Goal: Check status

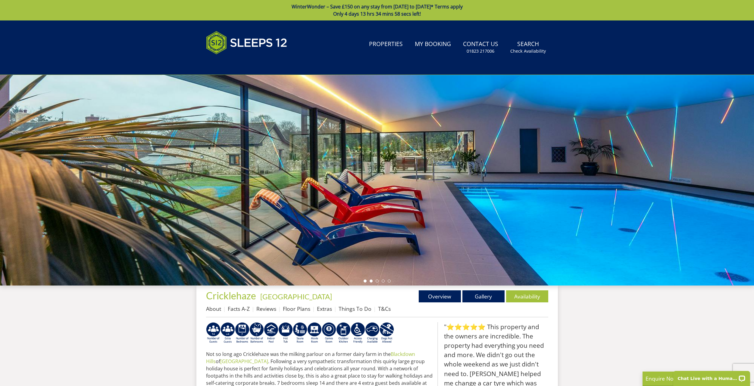
click at [370, 282] on li at bounding box center [371, 281] width 3 height 3
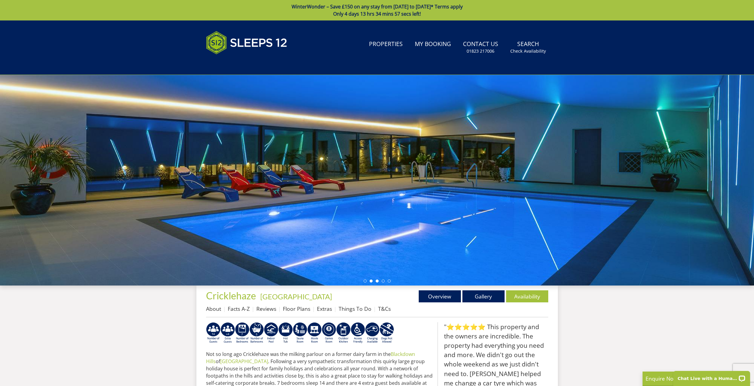
click at [378, 280] on li at bounding box center [377, 281] width 3 height 3
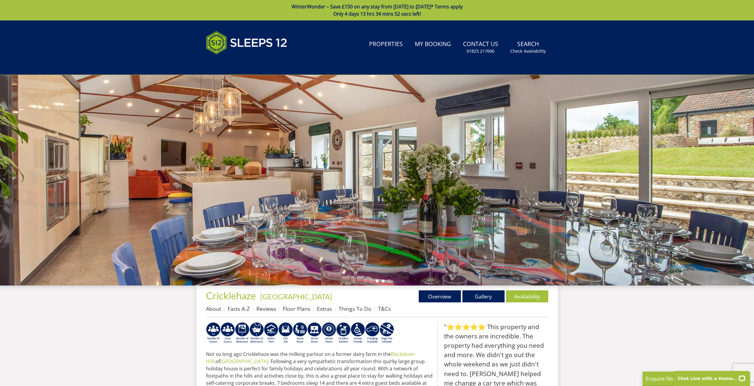
click at [383, 281] on li at bounding box center [383, 281] width 3 height 3
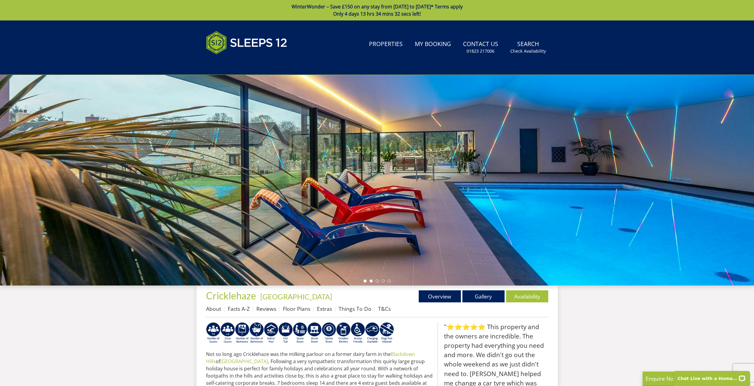
click at [371, 282] on li at bounding box center [371, 281] width 3 height 3
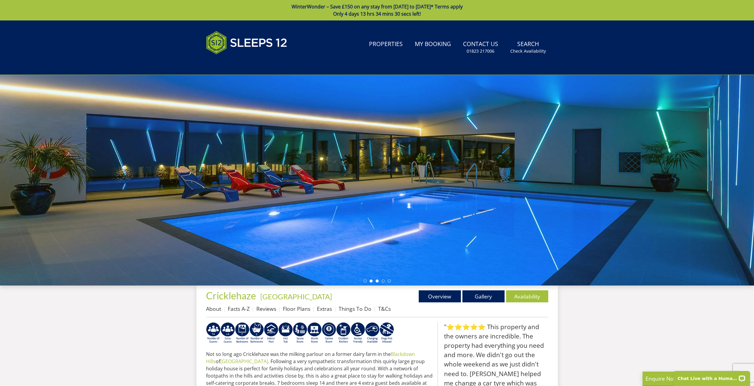
click at [377, 281] on li at bounding box center [377, 281] width 3 height 3
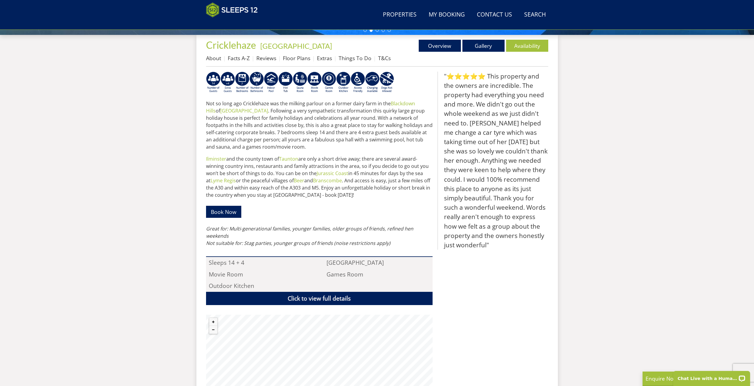
scroll to position [147, 0]
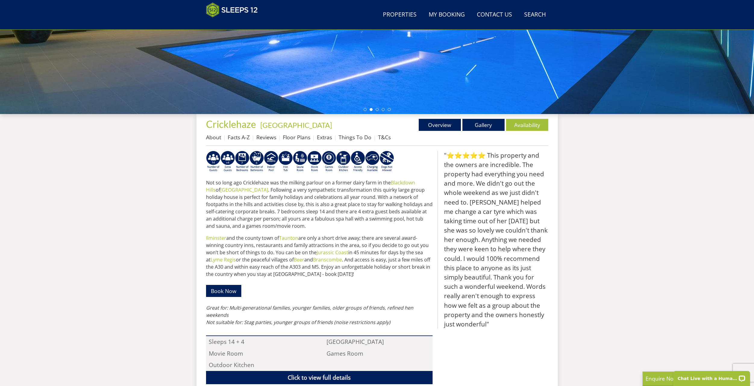
click at [215, 141] on li "About" at bounding box center [217, 137] width 22 height 10
click at [214, 140] on link "About" at bounding box center [213, 137] width 15 height 7
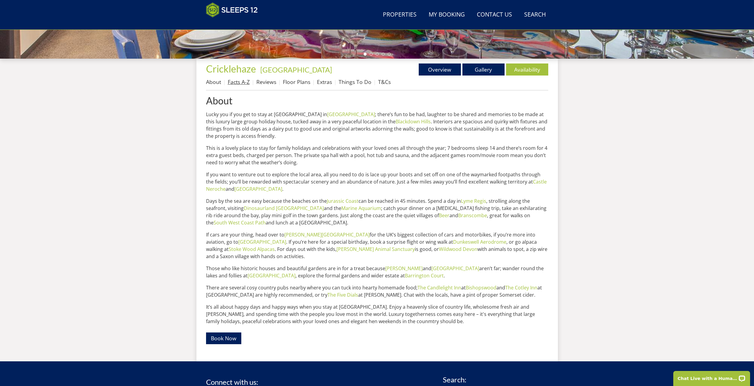
click at [249, 83] on link "Facts A-Z" at bounding box center [239, 81] width 22 height 7
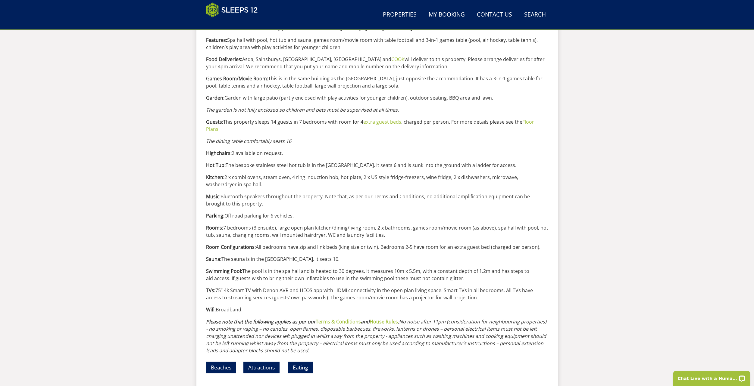
scroll to position [526, 0]
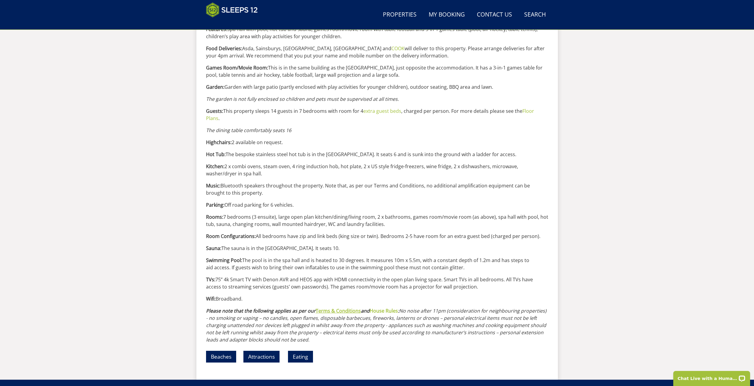
click at [331, 308] on strong "Terms & Conditions" at bounding box center [338, 311] width 45 height 7
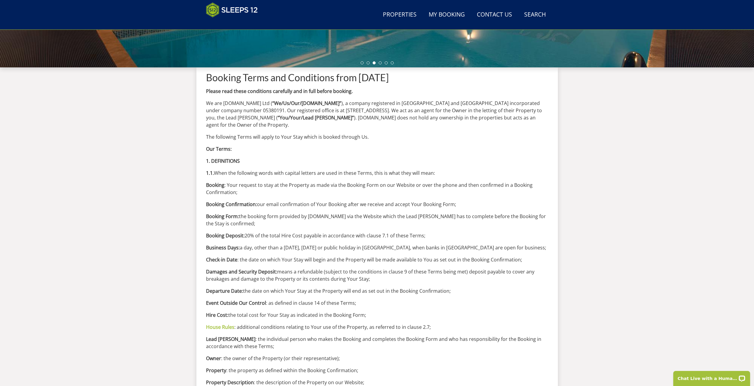
scroll to position [192, 0]
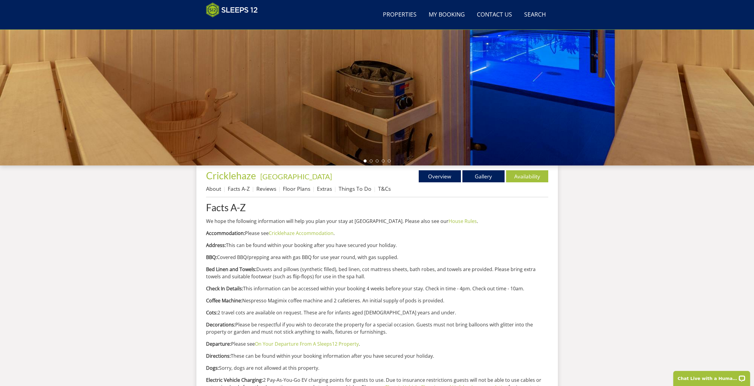
scroll to position [96, 0]
click at [449, 222] on link "House Rules" at bounding box center [463, 221] width 28 height 7
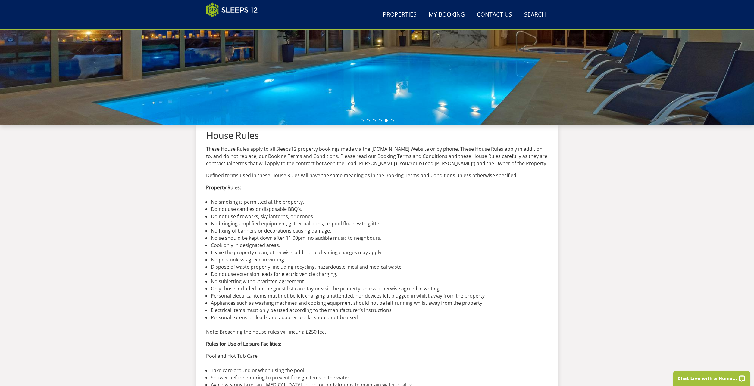
scroll to position [136, 0]
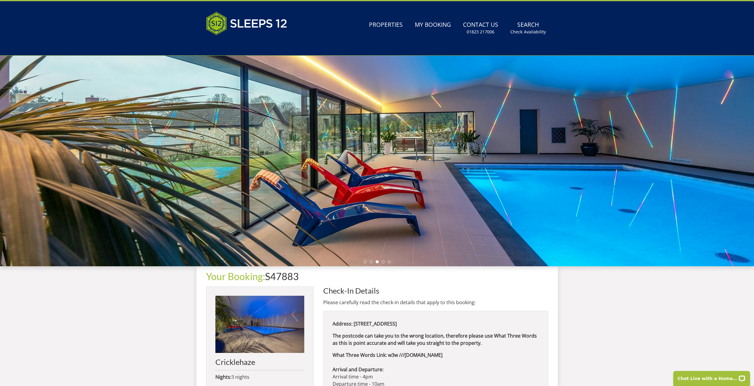
scroll to position [15, 0]
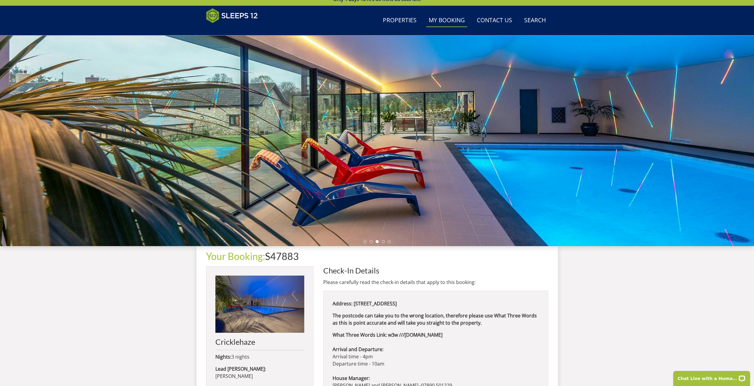
click at [462, 19] on link "My Booking" at bounding box center [446, 21] width 41 height 14
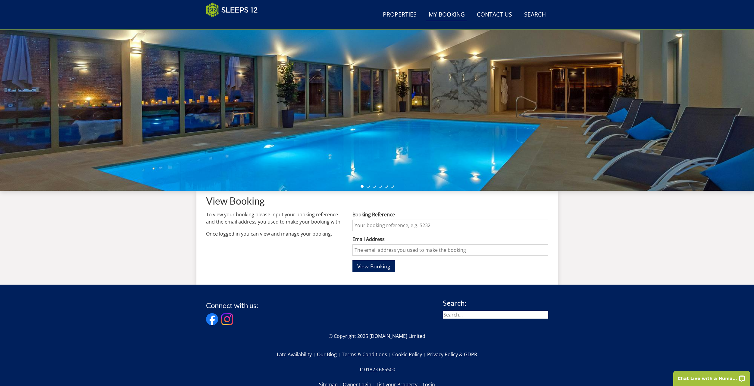
click at [378, 226] on input "Booking Reference" at bounding box center [449, 225] width 195 height 11
type input "S47883"
click at [399, 250] on input "Email Address" at bounding box center [449, 250] width 195 height 11
type input "[EMAIL_ADDRESS][DOMAIN_NAME]"
click at [387, 266] on span "View Booking" at bounding box center [373, 266] width 33 height 7
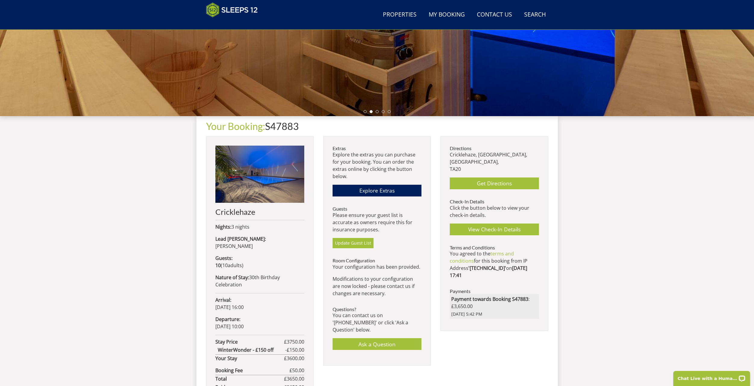
scroll to position [126, 0]
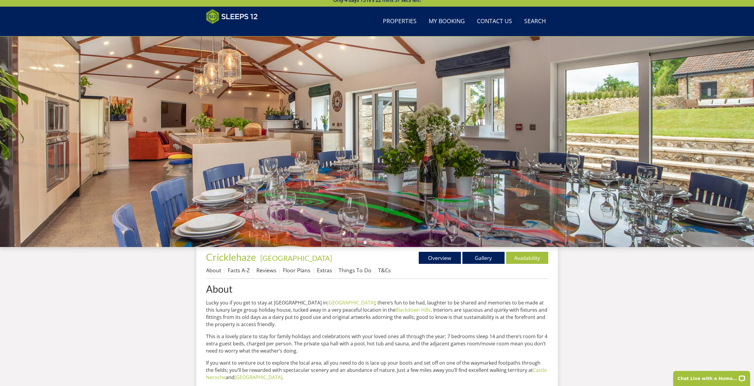
scroll to position [71, 0]
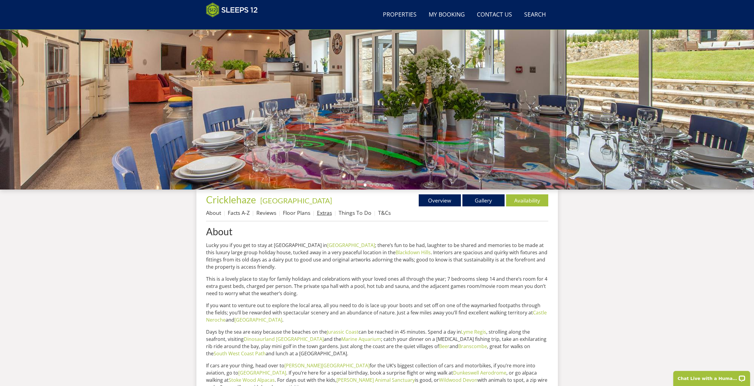
click at [324, 212] on link "Extras" at bounding box center [324, 212] width 15 height 7
